Goal: Task Accomplishment & Management: Manage account settings

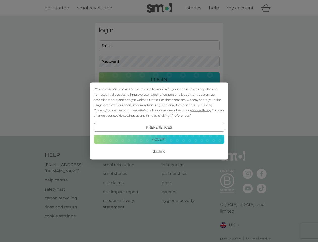
click at [201, 110] on span "Cookie Policy" at bounding box center [200, 110] width 19 height 4
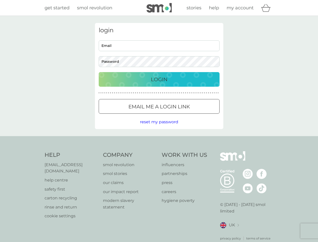
click at [180, 115] on div "login Email Password Login ● ● ● ● ● ● ● ● ● ● ● ● ● ● ● ● ● ● ● ● ● ● ● ● ● ● …" at bounding box center [159, 76] width 128 height 106
click at [159, 127] on div "login Email Password Login ● ● ● ● ● ● ● ● ● ● ● ● ● ● ● ● ● ● ● ● ● ● ● ● ● ● …" at bounding box center [159, 76] width 128 height 106
click at [159, 151] on div "Help [EMAIL_ADDRESS][DOMAIN_NAME] help centre safety first carton recycling rin…" at bounding box center [159, 195] width 229 height 89
click at [159, 139] on div "Help [EMAIL_ADDRESS][DOMAIN_NAME] help centre safety first carton recycling rin…" at bounding box center [159, 196] width 318 height 120
